Goal: Information Seeking & Learning: Learn about a topic

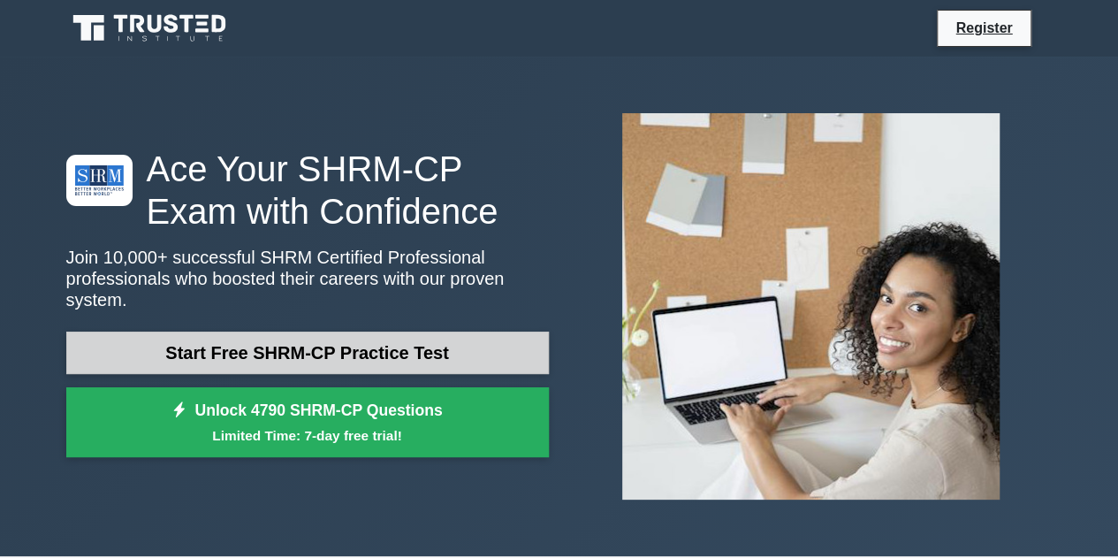
click at [396, 339] on link "Start Free SHRM-CP Practice Test" at bounding box center [307, 353] width 483 height 42
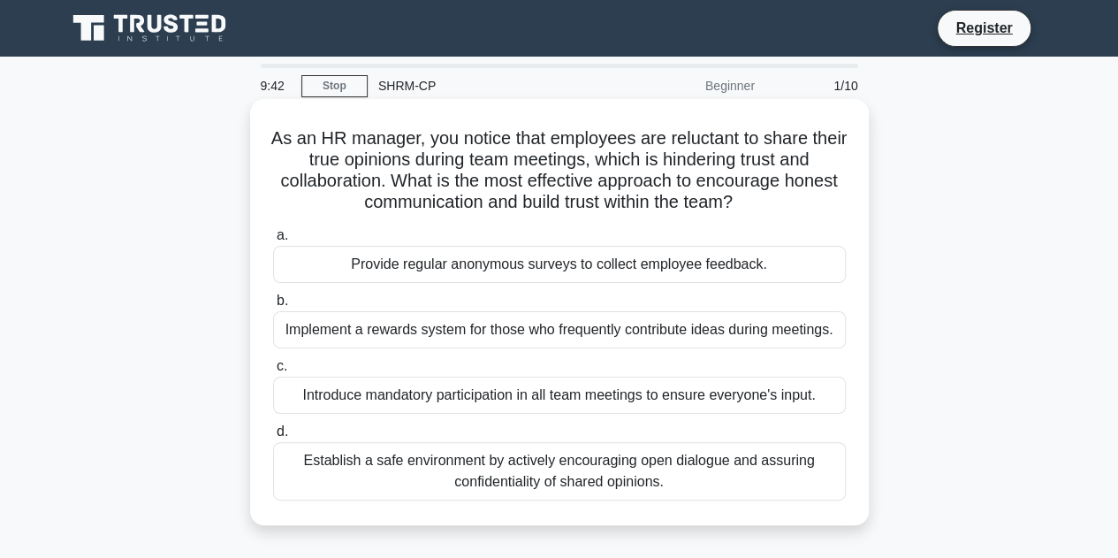
click at [681, 468] on div "Establish a safe environment by actively encouraging open dialogue and assuring…" at bounding box center [559, 471] width 573 height 58
click at [273, 438] on input "d. Establish a safe environment by actively encouraging open dialogue and assur…" at bounding box center [273, 431] width 0 height 11
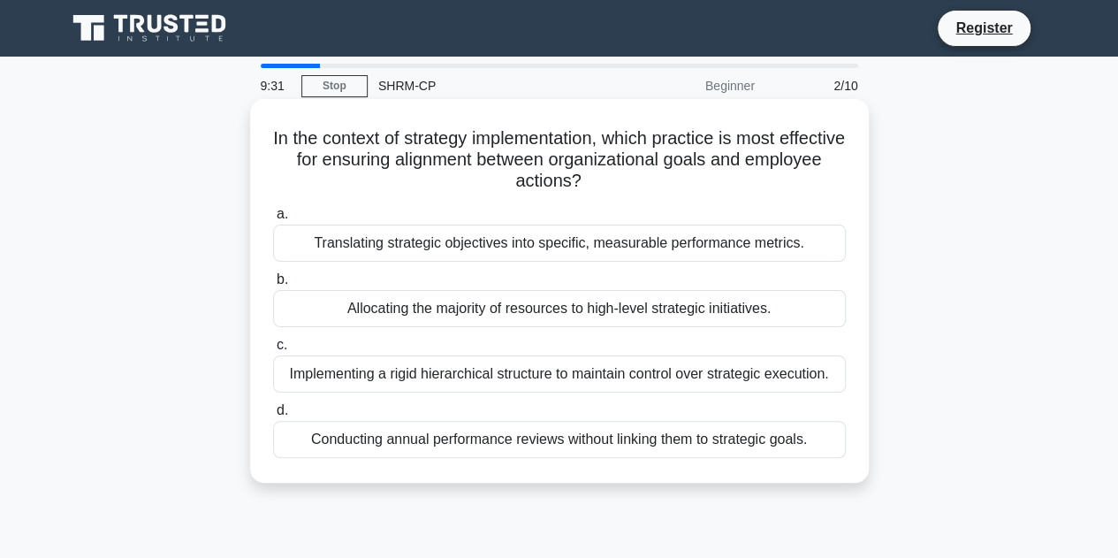
click at [761, 234] on div "Translating strategic objectives into specific, measurable performance metrics." at bounding box center [559, 243] width 573 height 37
click at [273, 220] on input "a. Translating strategic objectives into specific, measurable performance metri…" at bounding box center [273, 214] width 0 height 11
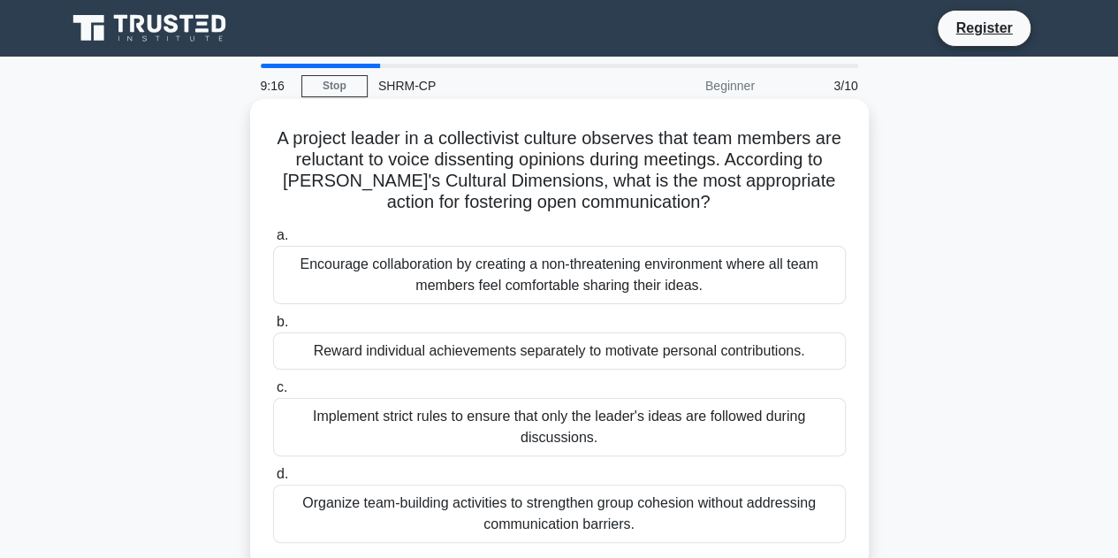
click at [751, 278] on div "Encourage collaboration by creating a non-threatening environment where all tea…" at bounding box center [559, 275] width 573 height 58
click at [273, 241] on input "a. Encourage collaboration by creating a non-threatening environment where all …" at bounding box center [273, 235] width 0 height 11
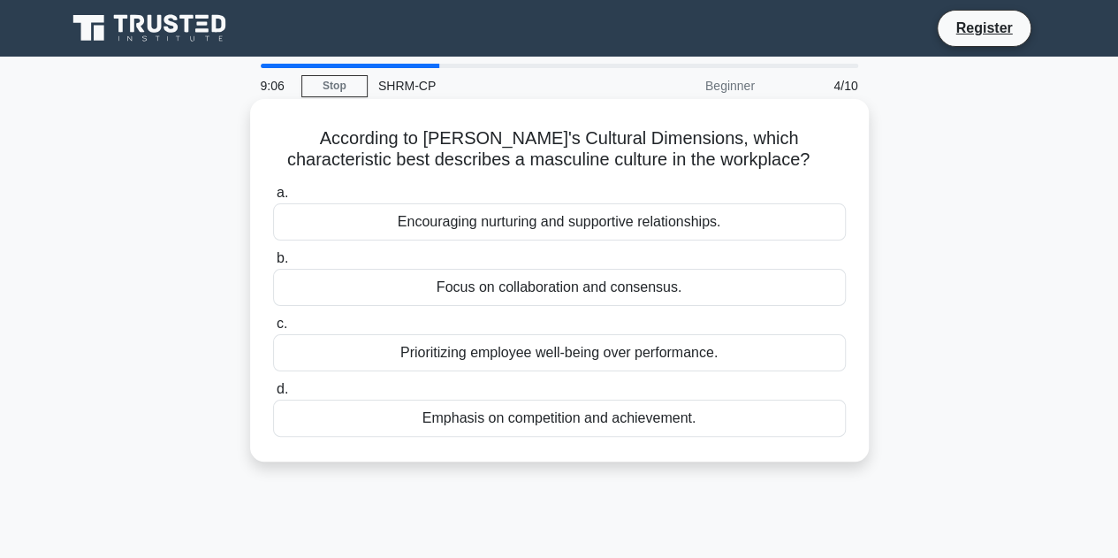
click at [769, 416] on div "Emphasis on competition and achievement." at bounding box center [559, 418] width 573 height 37
click at [273, 395] on input "d. Emphasis on competition and achievement." at bounding box center [273, 389] width 0 height 11
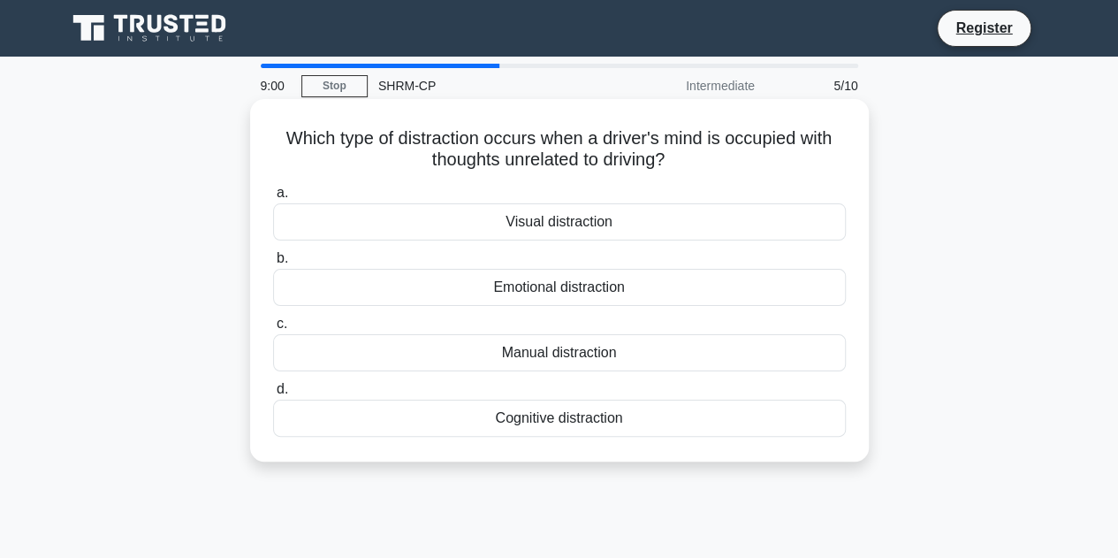
click at [708, 409] on div "Cognitive distraction" at bounding box center [559, 418] width 573 height 37
click at [273, 395] on input "d. Cognitive distraction" at bounding box center [273, 389] width 0 height 11
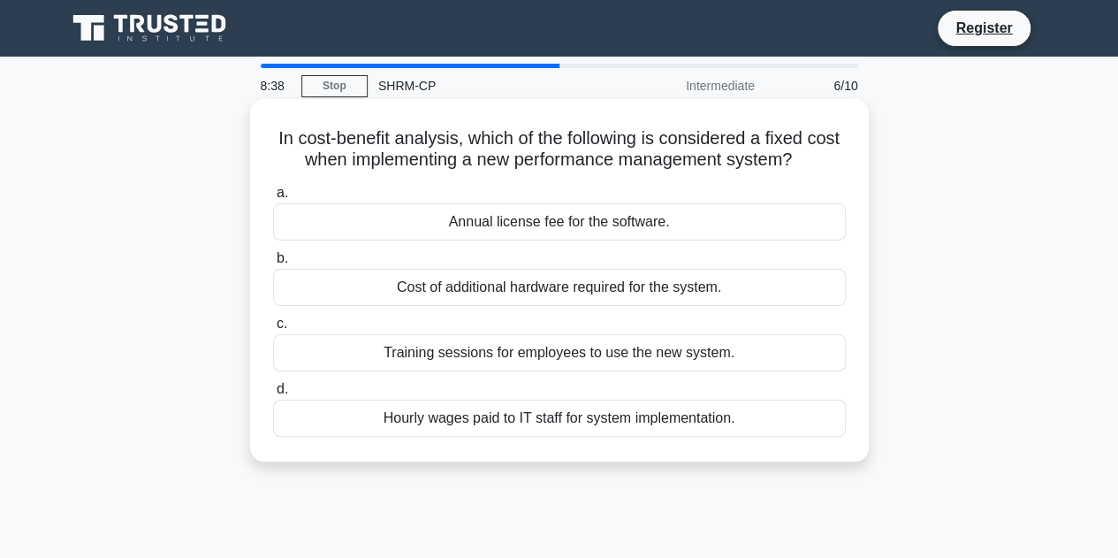
click at [751, 227] on div "Annual license fee for the software." at bounding box center [559, 221] width 573 height 37
click at [273, 199] on input "a. Annual license fee for the software." at bounding box center [273, 192] width 0 height 11
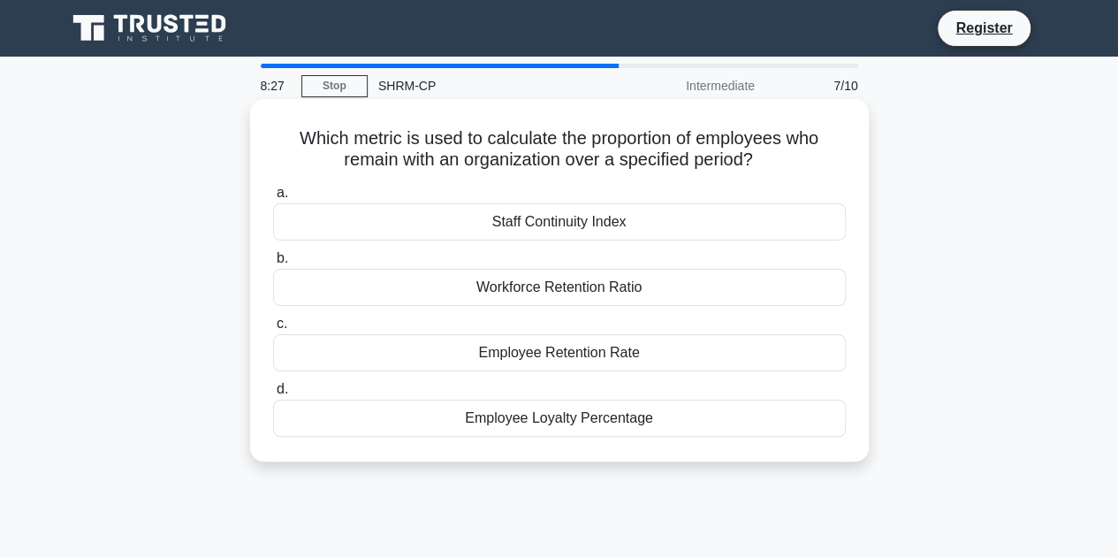
click at [782, 347] on div "Employee Retention Rate" at bounding box center [559, 352] width 573 height 37
click at [273, 330] on input "c. Employee Retention Rate" at bounding box center [273, 323] width 0 height 11
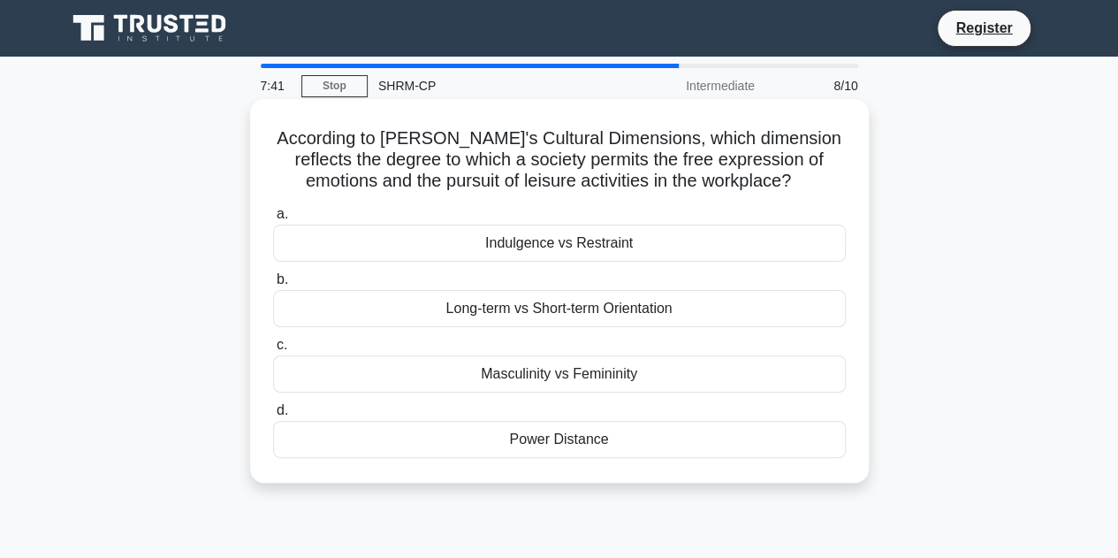
click at [720, 247] on div "Indulgence vs Restraint" at bounding box center [559, 243] width 573 height 37
click at [273, 220] on input "a. Indulgence vs Restraint" at bounding box center [273, 214] width 0 height 11
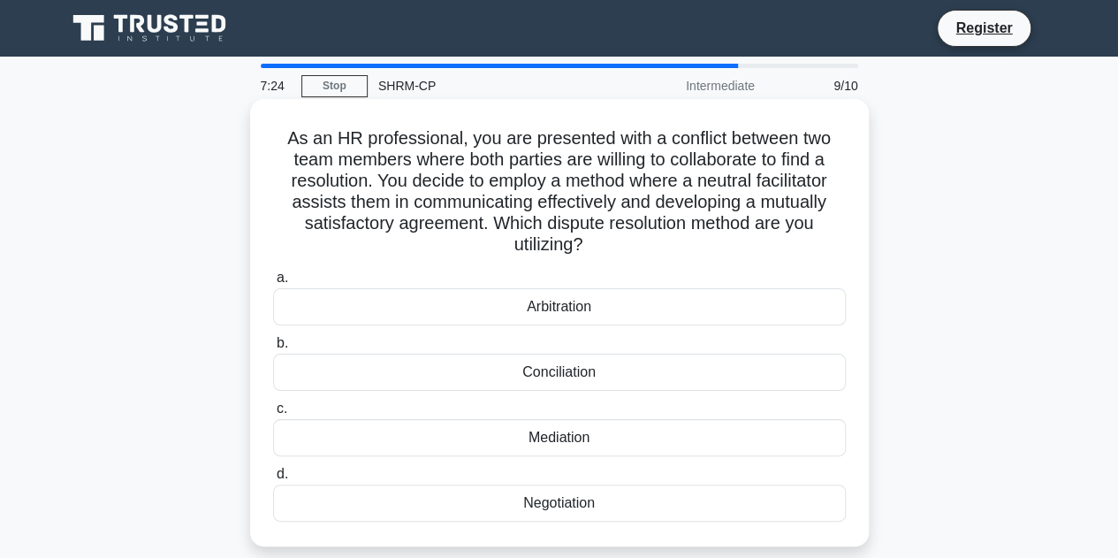
click at [631, 422] on div "Mediation" at bounding box center [559, 437] width 573 height 37
click at [273, 415] on input "c. Mediation" at bounding box center [273, 408] width 0 height 11
